Goal: Complete application form

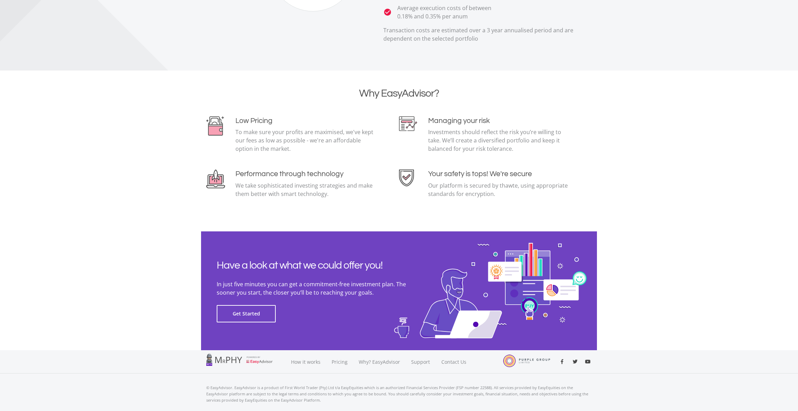
scroll to position [1417, 0]
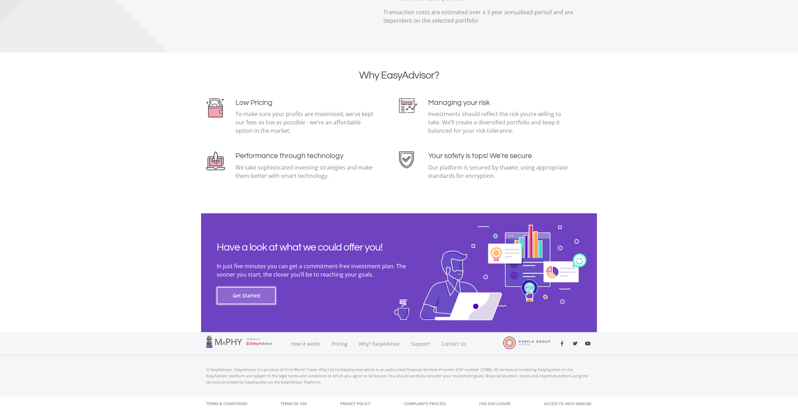
click at [246, 301] on button "Get Started" at bounding box center [246, 295] width 59 height 17
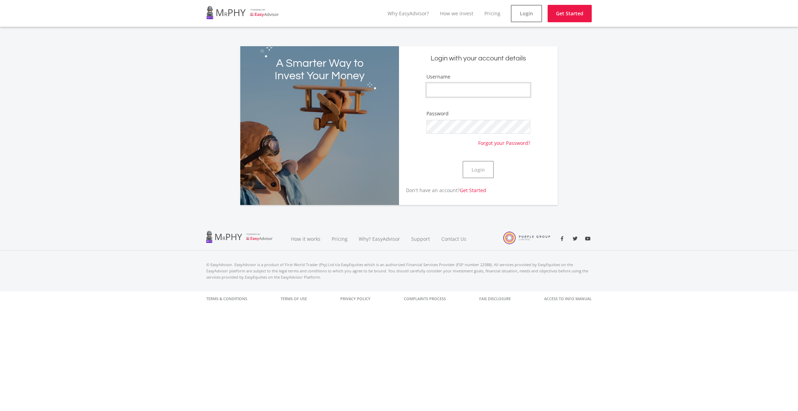
click at [462, 87] on input "Username" at bounding box center [479, 90] width 104 height 14
click at [412, 103] on form "Username Password Forgot your Password? Login" at bounding box center [478, 130] width 148 height 114
click at [446, 85] on input "Username" at bounding box center [479, 90] width 104 height 14
click at [449, 82] on div "Username" at bounding box center [479, 88] width 104 height 31
click at [466, 89] on input "Username" at bounding box center [479, 90] width 104 height 14
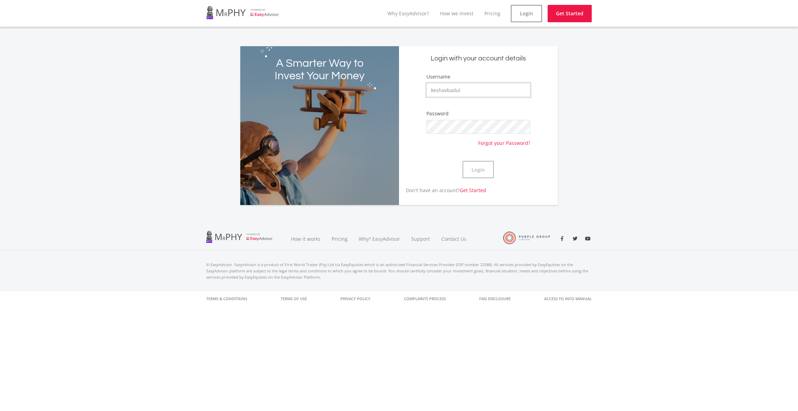
type input "keshavbadul"
click at [463, 161] on button "Login" at bounding box center [478, 169] width 31 height 17
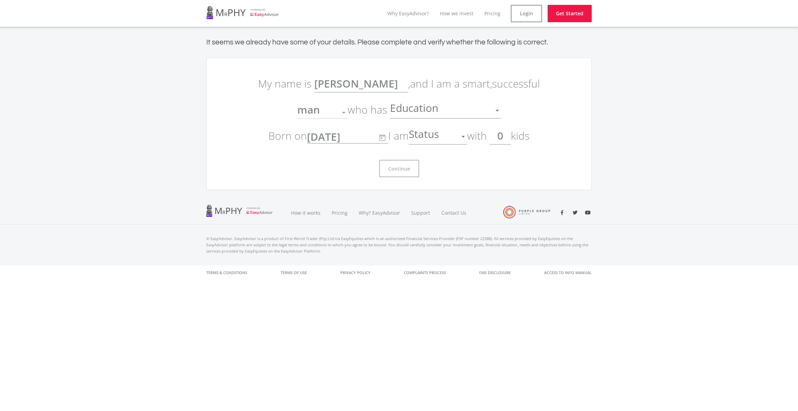
click at [346, 114] on div at bounding box center [343, 112] width 13 height 13
click at [340, 112] on div at bounding box center [343, 112] width 13 height 13
click at [343, 112] on div at bounding box center [343, 113] width 3 height 2
click at [444, 116] on div "Education" at bounding box center [440, 110] width 101 height 13
click at [539, 109] on div at bounding box center [399, 205] width 798 height 411
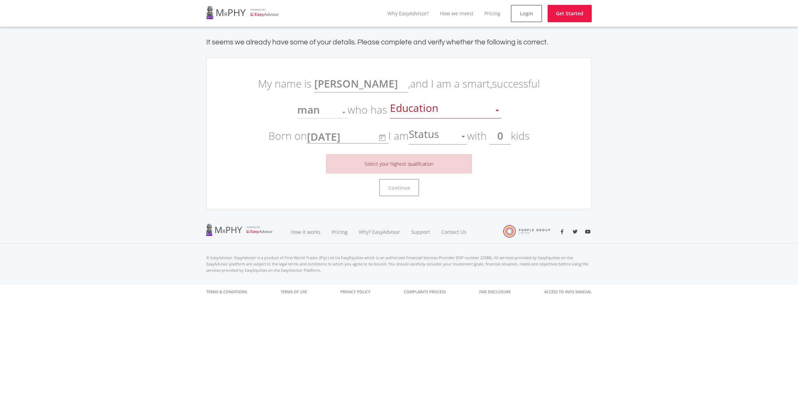
click at [313, 115] on span "man" at bounding box center [308, 109] width 23 height 14
click at [310, 109] on span "man" at bounding box center [308, 109] width 23 height 14
click at [422, 112] on span "Education" at bounding box center [415, 110] width 50 height 13
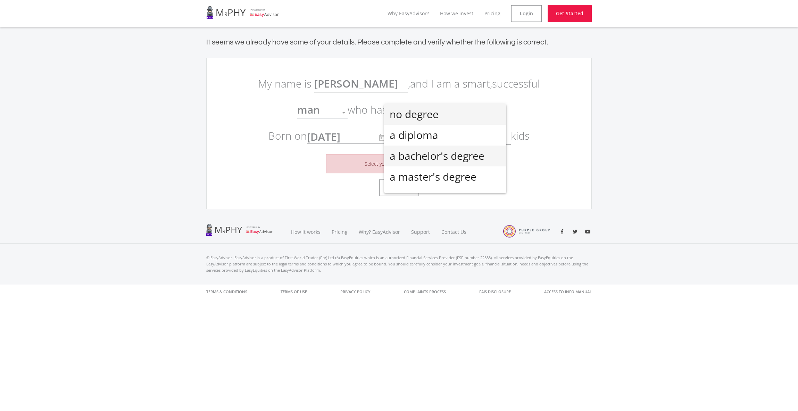
click at [455, 151] on span "a bachelor's degree" at bounding box center [445, 156] width 111 height 21
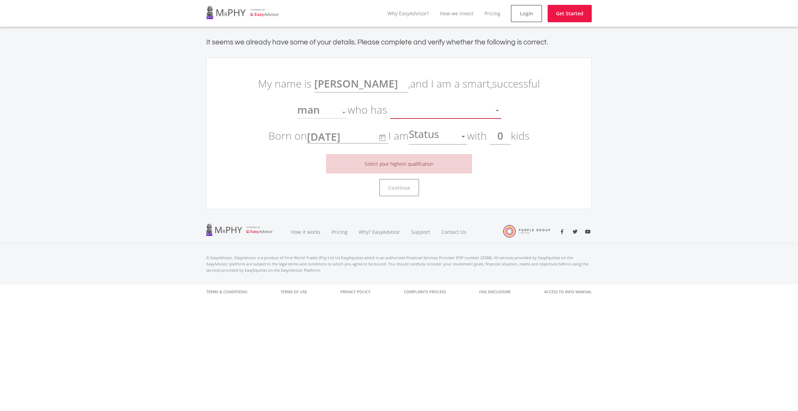
scroll to position [5, 0]
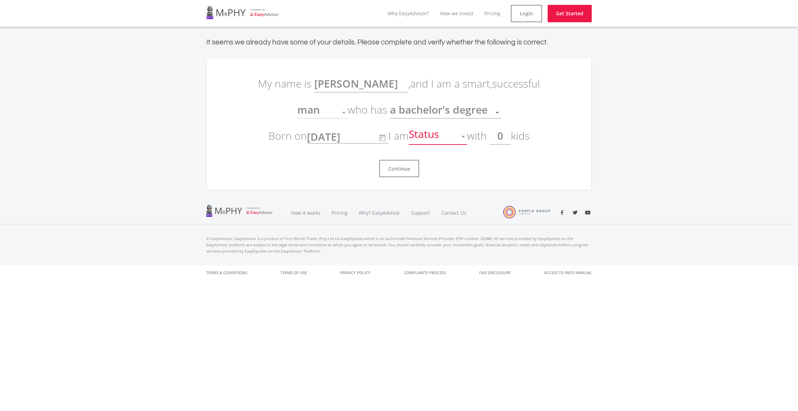
click at [428, 136] on span "Status" at bounding box center [425, 136] width 32 height 13
click at [433, 140] on span "single" at bounding box center [440, 140] width 58 height 21
click at [508, 138] on input "0" at bounding box center [500, 135] width 21 height 17
click at [406, 168] on button "Continue" at bounding box center [399, 168] width 40 height 17
click at [452, 195] on ee-get-started "It seems we already have some of your details. Please complete and verify wheth…" at bounding box center [399, 114] width 798 height 174
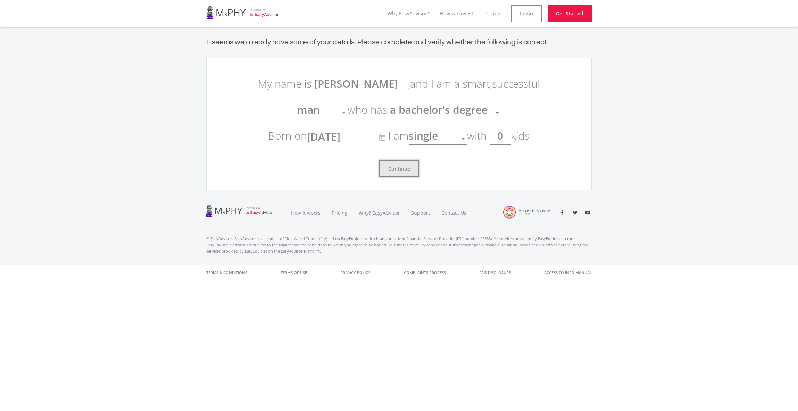
click at [394, 169] on button "Continue" at bounding box center [399, 168] width 40 height 17
click at [313, 112] on span "man" at bounding box center [308, 109] width 23 height 14
click at [414, 114] on span "a bachelor's degree" at bounding box center [439, 109] width 98 height 14
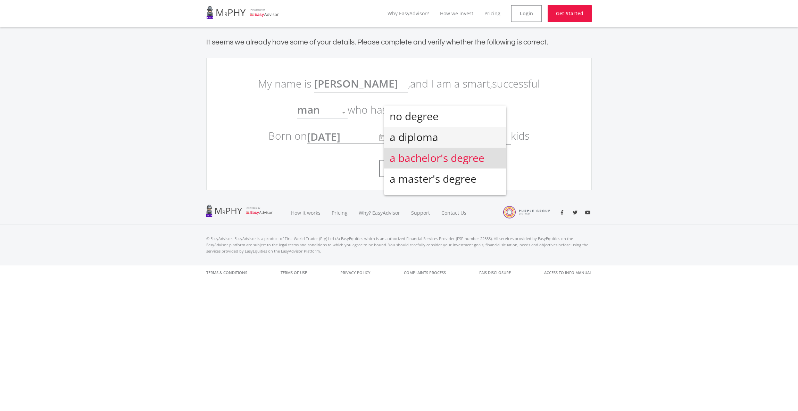
scroll to position [15, 0]
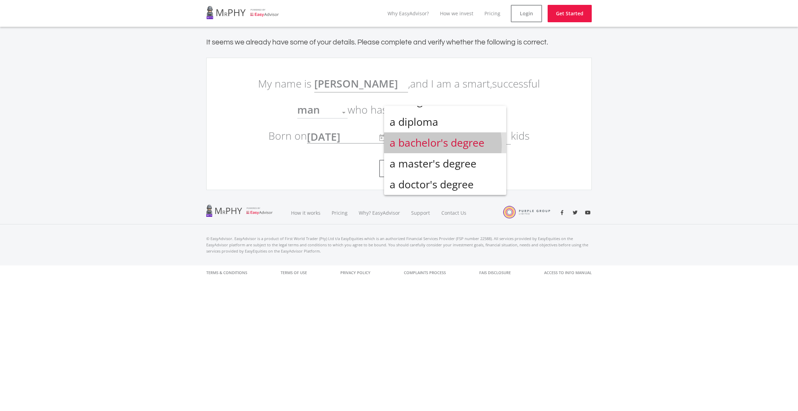
click at [422, 145] on span "a bachelor's degree" at bounding box center [445, 142] width 111 height 21
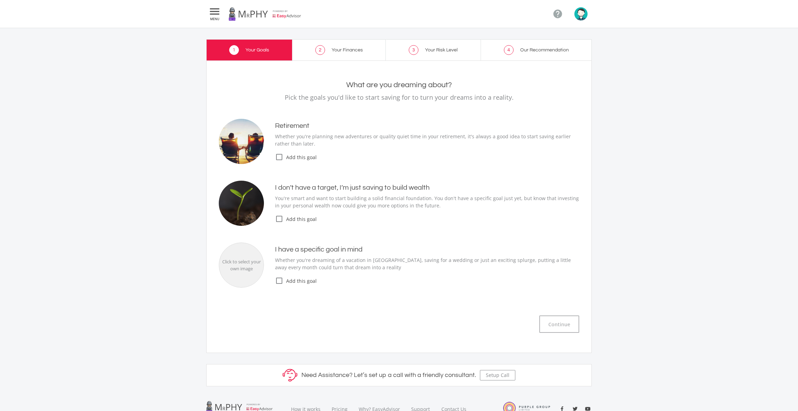
click at [290, 218] on span "Add this goal" at bounding box center [432, 218] width 296 height 7
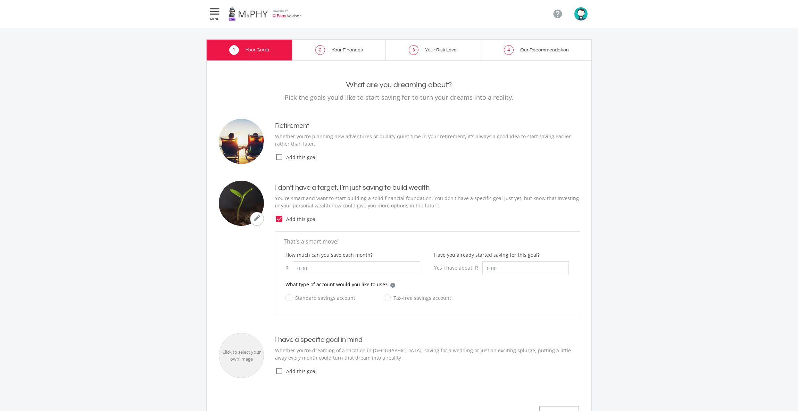
click at [293, 219] on span "Add this goal" at bounding box center [432, 218] width 296 height 7
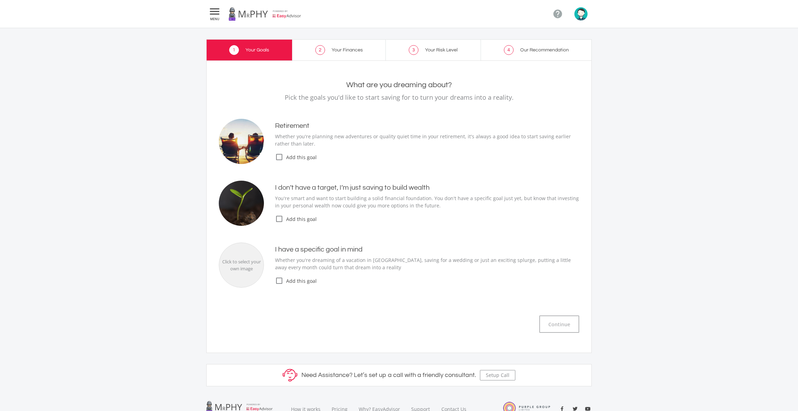
click at [293, 219] on span "Add this goal" at bounding box center [432, 218] width 296 height 7
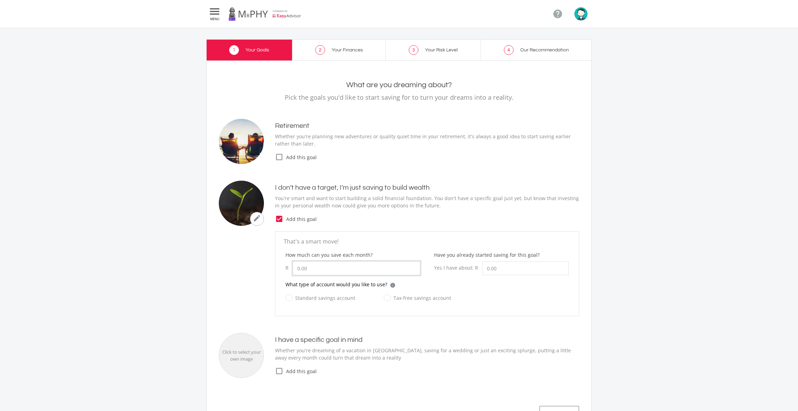
click at [312, 263] on input "How much can you save each month?" at bounding box center [357, 268] width 128 height 14
type input "5,000.00"
type input "7"
type input "65,000.00"
click at [330, 296] on label "Standard savings account" at bounding box center [321, 298] width 70 height 9
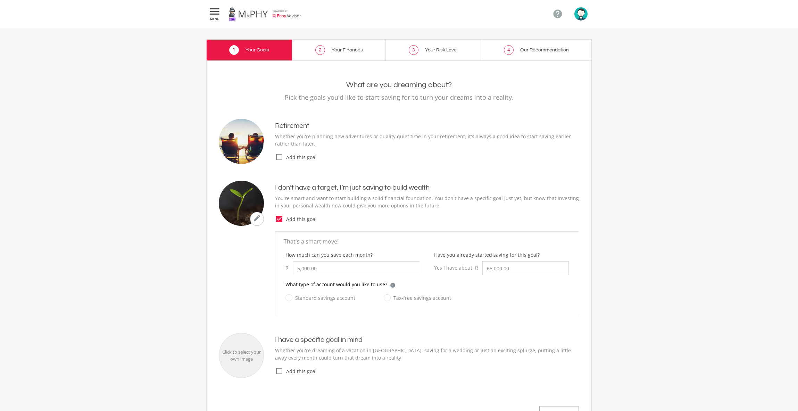
click at [330, 296] on input "Standard savings account" at bounding box center [314, 302] width 70 height 14
radio input "true"
click at [403, 300] on label "Tax-free savings account" at bounding box center [417, 298] width 67 height 9
click at [403, 300] on input "Tax-free savings account" at bounding box center [410, 302] width 67 height 14
radio input "true"
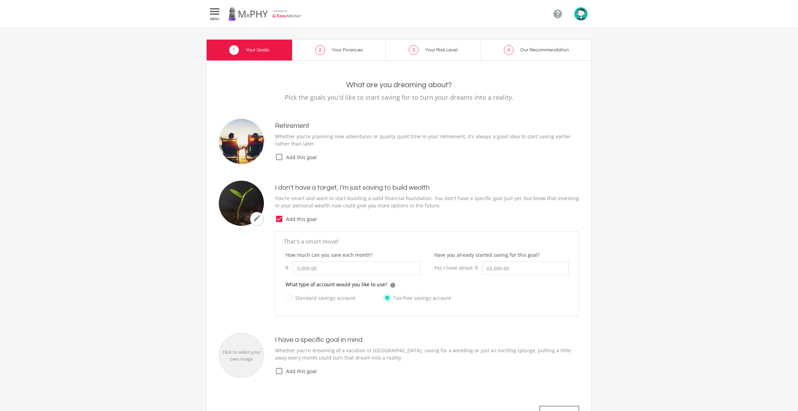
click at [393, 297] on label "Tax-free savings account" at bounding box center [417, 298] width 67 height 9
click at [393, 297] on input "Tax-free savings account" at bounding box center [410, 302] width 67 height 14
click at [331, 295] on label "Standard savings account" at bounding box center [321, 298] width 70 height 9
click at [331, 295] on input "Standard savings account" at bounding box center [314, 302] width 70 height 14
radio input "true"
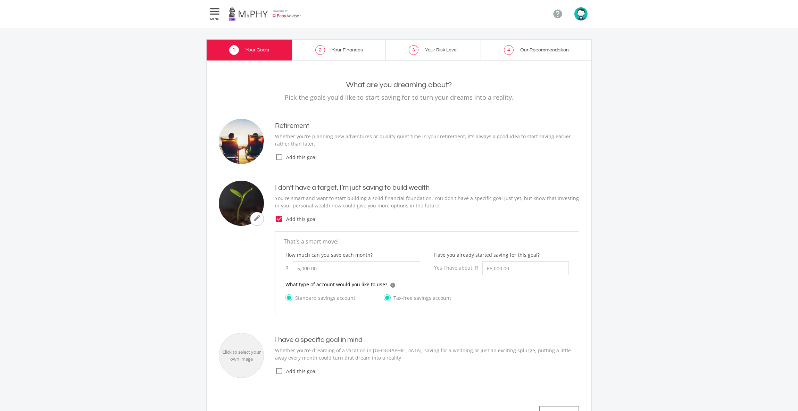
radio input "false"
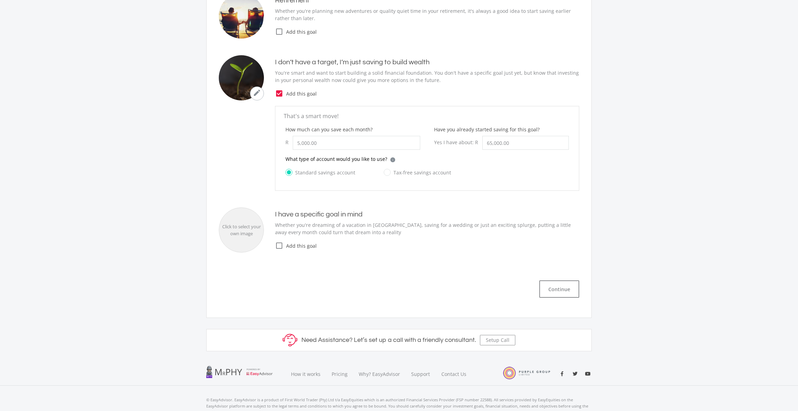
scroll to position [156, 0]
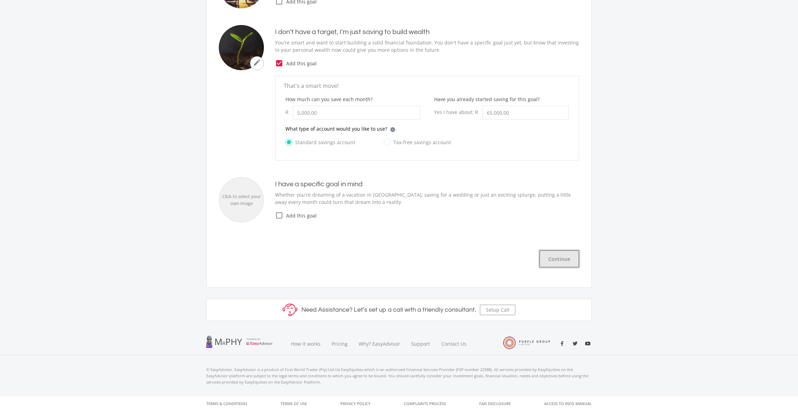
click at [558, 254] on button "Continue" at bounding box center [560, 258] width 40 height 17
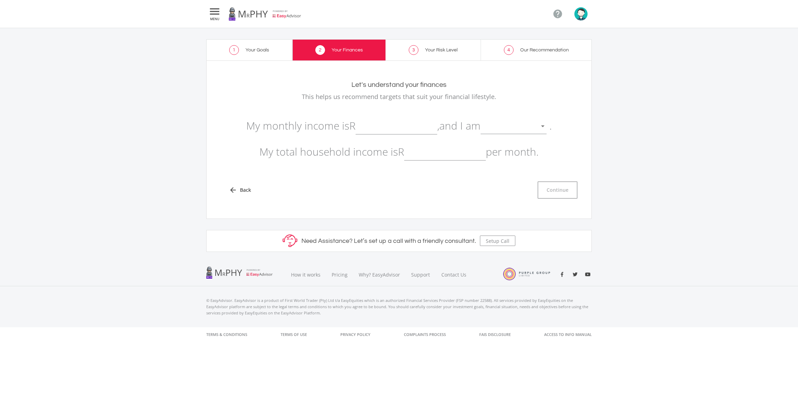
click at [380, 126] on input "text" at bounding box center [397, 125] width 82 height 17
type input "60,000.00"
click at [550, 123] on div at bounding box center [542, 126] width 13 height 13
click at [528, 117] on span "not retired" at bounding box center [518, 121] width 66 height 21
click at [428, 158] on input "text" at bounding box center [445, 151] width 82 height 17
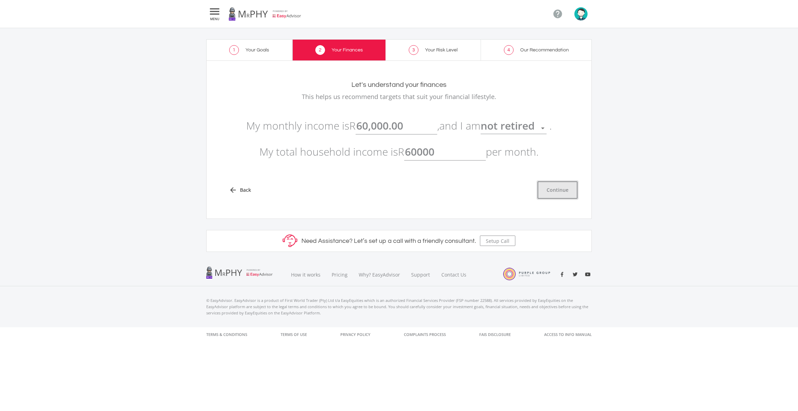
type input "60,000.00"
click at [549, 189] on button "Continue" at bounding box center [558, 189] width 40 height 17
type input "60000"
type input "60,000.00"
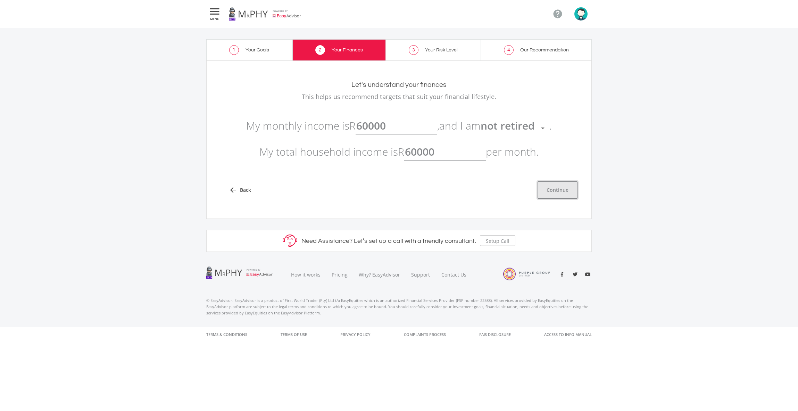
type input "60,000.00"
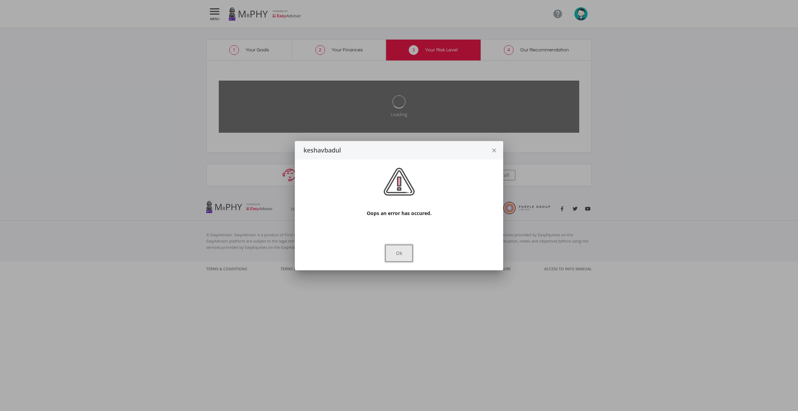
click at [391, 257] on button "Ok" at bounding box center [399, 253] width 28 height 17
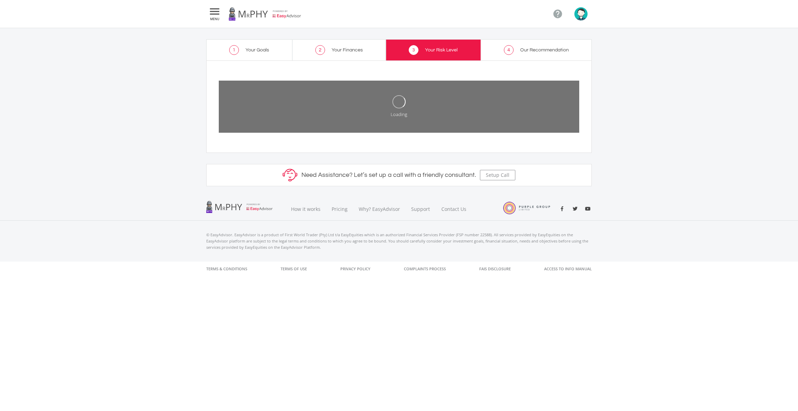
click at [356, 55] on link "2 Your Finances" at bounding box center [340, 49] width 94 height 21
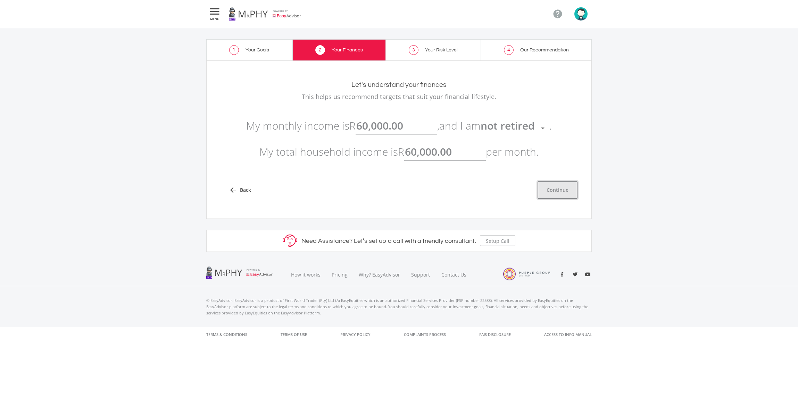
click at [550, 190] on button "Continue" at bounding box center [558, 189] width 40 height 17
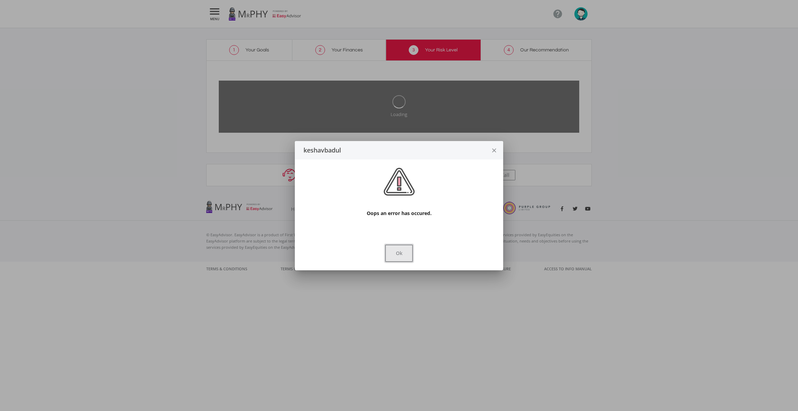
click at [402, 253] on button "Ok" at bounding box center [399, 253] width 28 height 17
click at [401, 254] on button "Ok" at bounding box center [399, 253] width 28 height 17
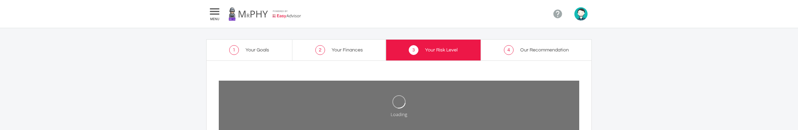
click at [75, 129] on ee-setup-page "1 Your Goals 2 Your Finances 3 Your Risk Level 4 Our Recommendation Your Risk L…" at bounding box center [399, 112] width 798 height 169
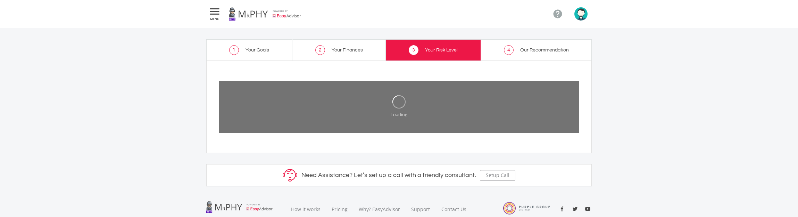
click at [512, 50] on span "4" at bounding box center [509, 50] width 10 height 10
click at [341, 48] on span "Your Finances" at bounding box center [347, 50] width 31 height 5
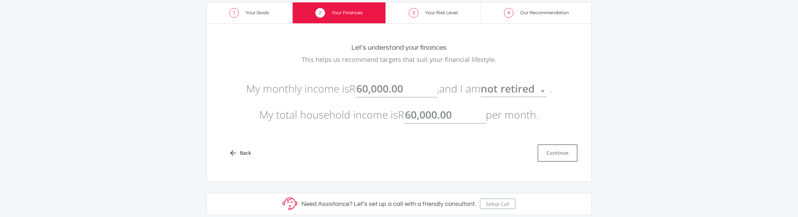
scroll to position [32, 0]
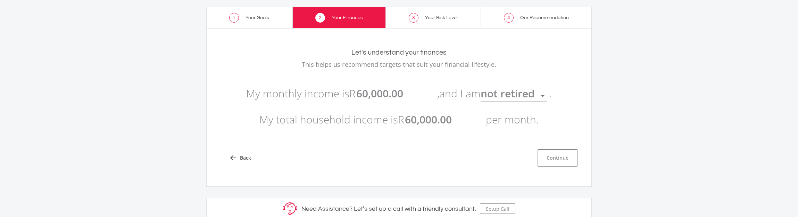
click at [269, 15] on link "1 Your Goals" at bounding box center [249, 17] width 86 height 21
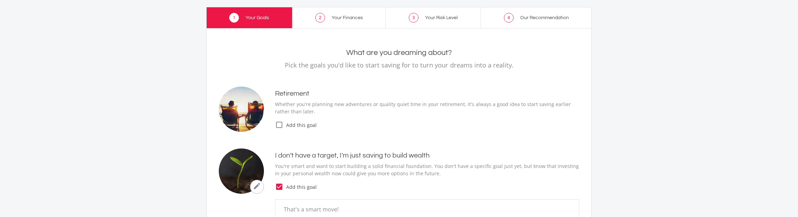
type input "5,000.00"
type input "65,000.00"
click at [320, 22] on span "2" at bounding box center [320, 18] width 10 height 10
click at [336, 19] on span "Your Finances" at bounding box center [347, 17] width 31 height 5
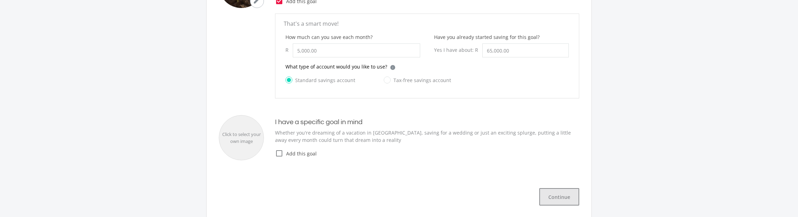
drag, startPoint x: 535, startPoint y: 185, endPoint x: 556, endPoint y: 192, distance: 21.6
click at [536, 186] on div "Continue" at bounding box center [399, 191] width 375 height 28
click at [556, 192] on button "Continue" at bounding box center [560, 196] width 40 height 17
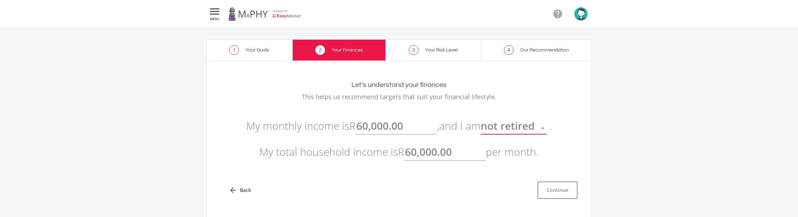
click at [523, 129] on span "not retired" at bounding box center [508, 125] width 54 height 14
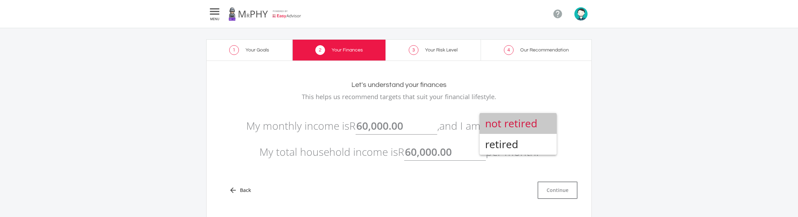
click at [521, 124] on span "not retired" at bounding box center [518, 123] width 66 height 21
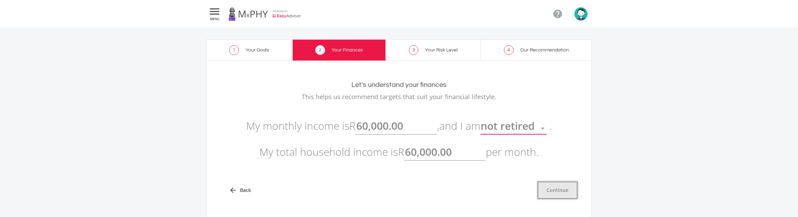
click at [564, 197] on button "Continue" at bounding box center [558, 189] width 40 height 17
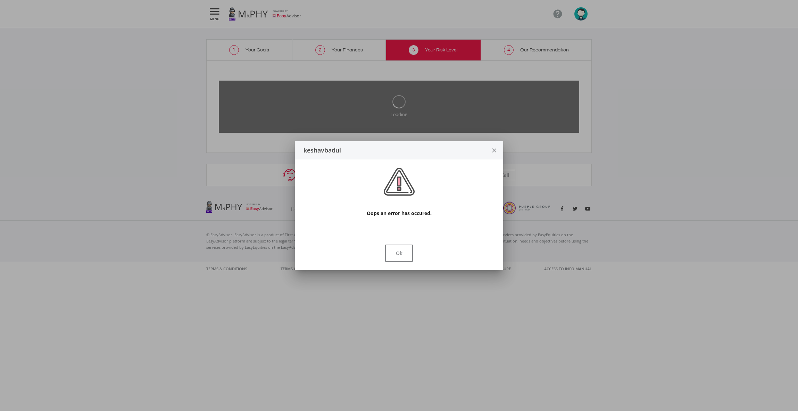
click at [495, 150] on icon "close" at bounding box center [494, 150] width 7 height 18
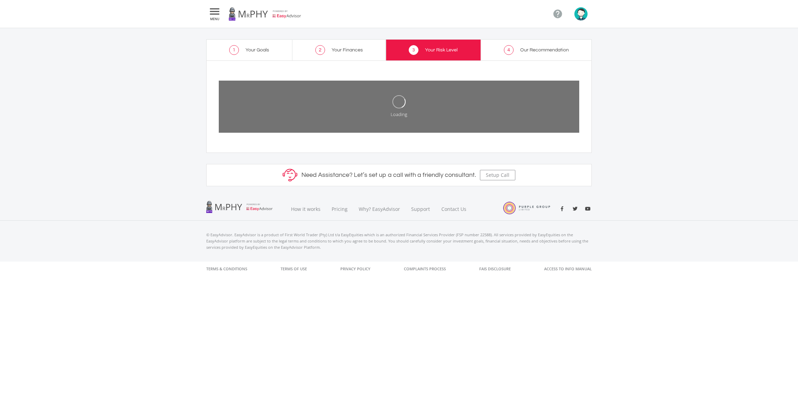
click at [229, 8] on link at bounding box center [265, 13] width 73 height 19
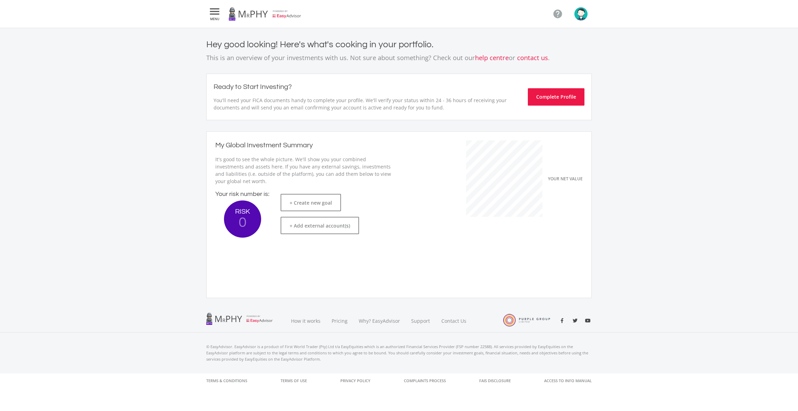
scroll to position [97, 191]
click at [553, 93] on button "Complete Profile" at bounding box center [556, 96] width 57 height 17
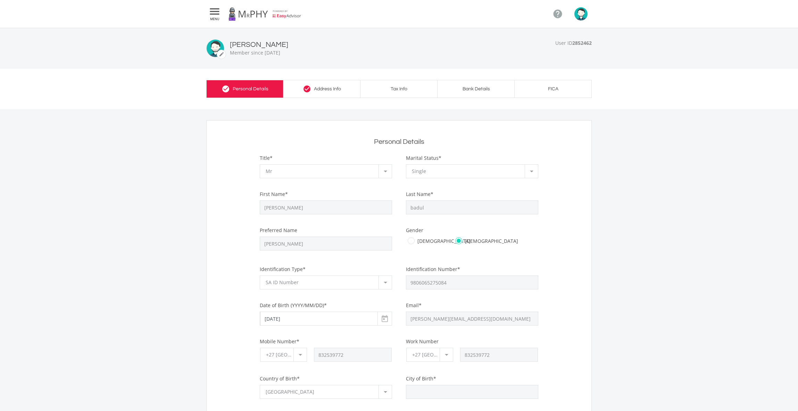
click at [308, 85] on icon "check_circle" at bounding box center [307, 89] width 8 height 8
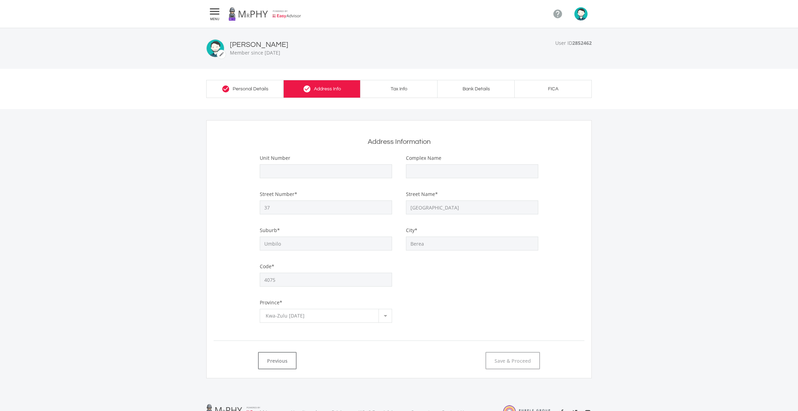
click at [391, 86] on link "Tax Info" at bounding box center [399, 89] width 77 height 18
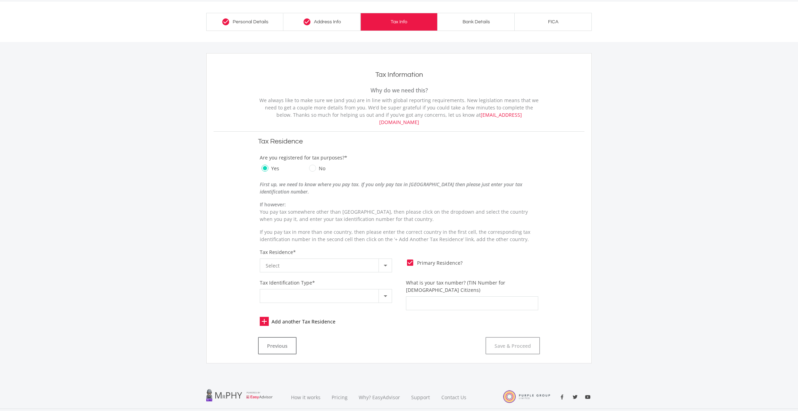
scroll to position [106, 0]
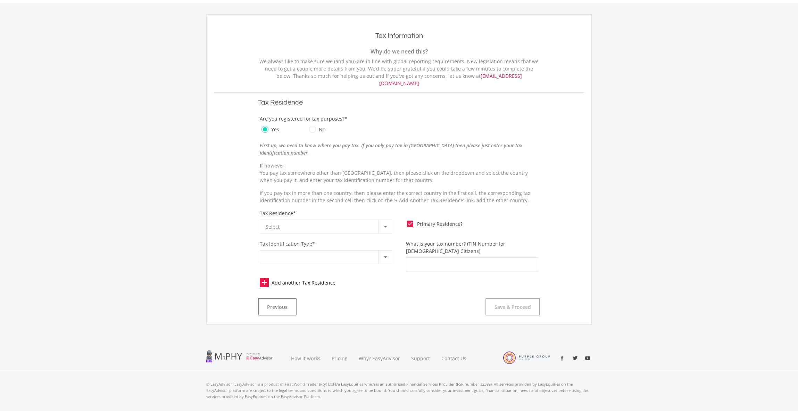
click at [317, 254] on div at bounding box center [322, 257] width 113 height 13
click at [335, 241] on div at bounding box center [399, 205] width 798 height 411
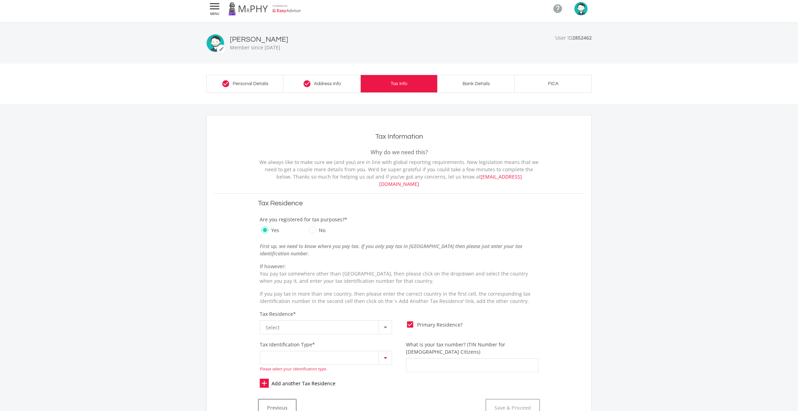
scroll to position [0, 0]
